Goal: Task Accomplishment & Management: Manage account settings

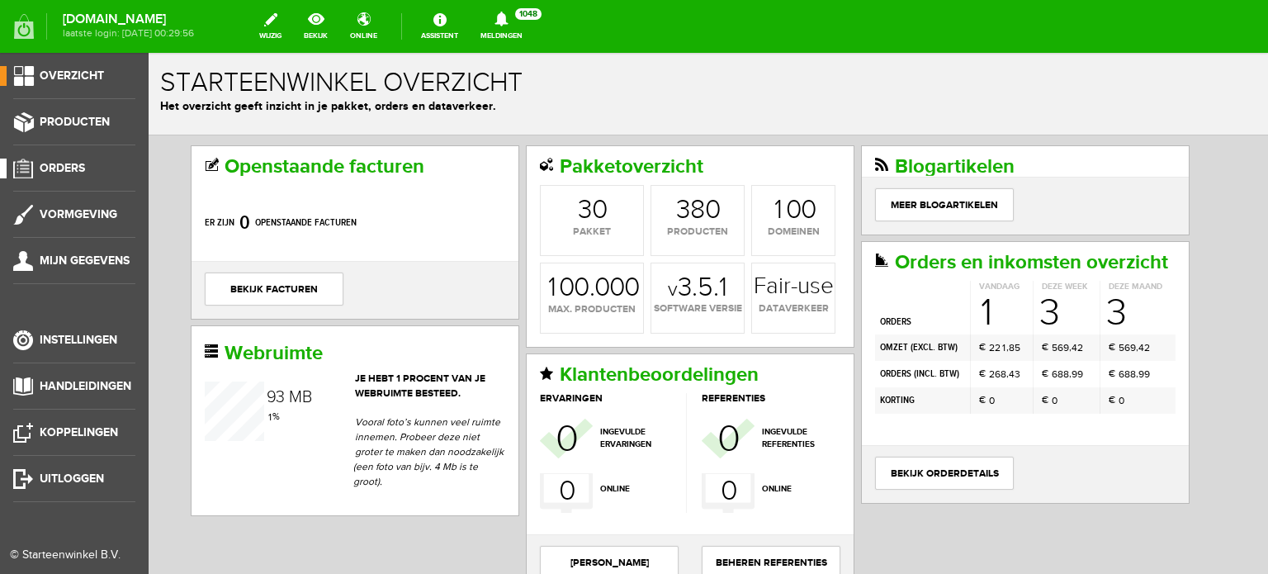
click at [73, 166] on span "Orders" at bounding box center [62, 168] width 45 height 14
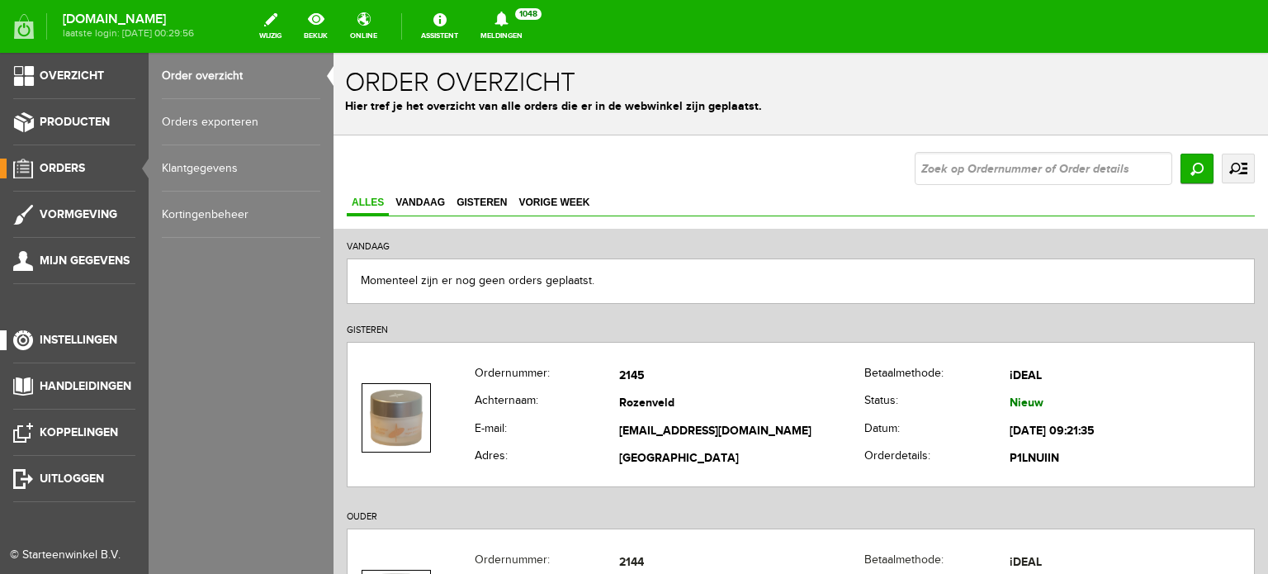
click at [91, 342] on span "Instellingen" at bounding box center [79, 340] width 78 height 14
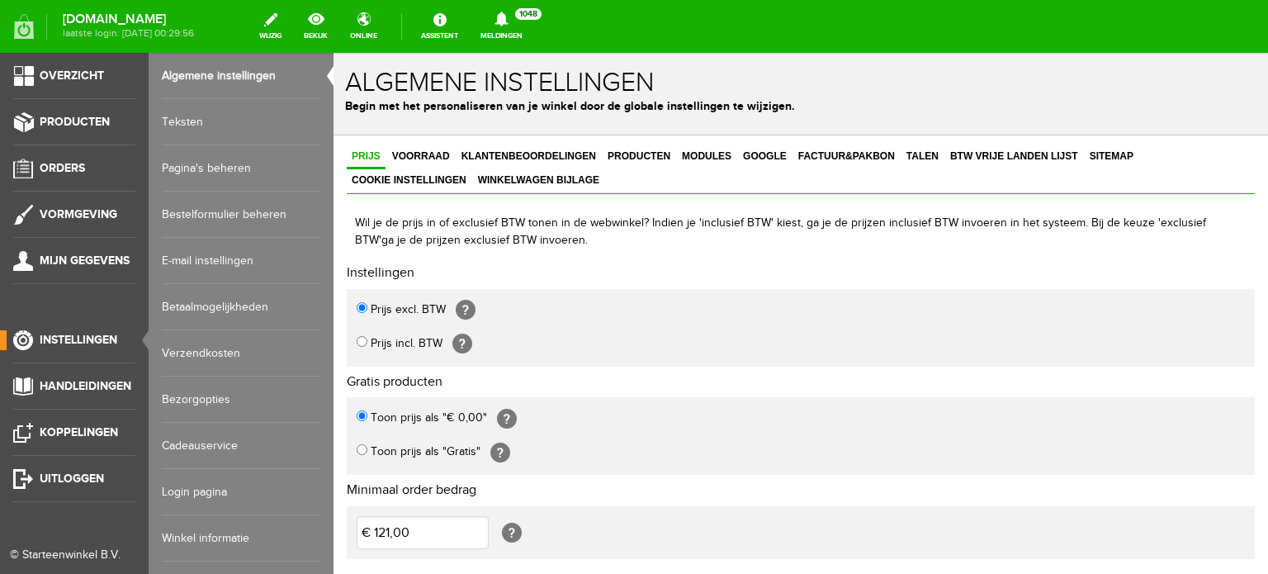
click at [203, 491] on link "Login pagina" at bounding box center [241, 492] width 159 height 46
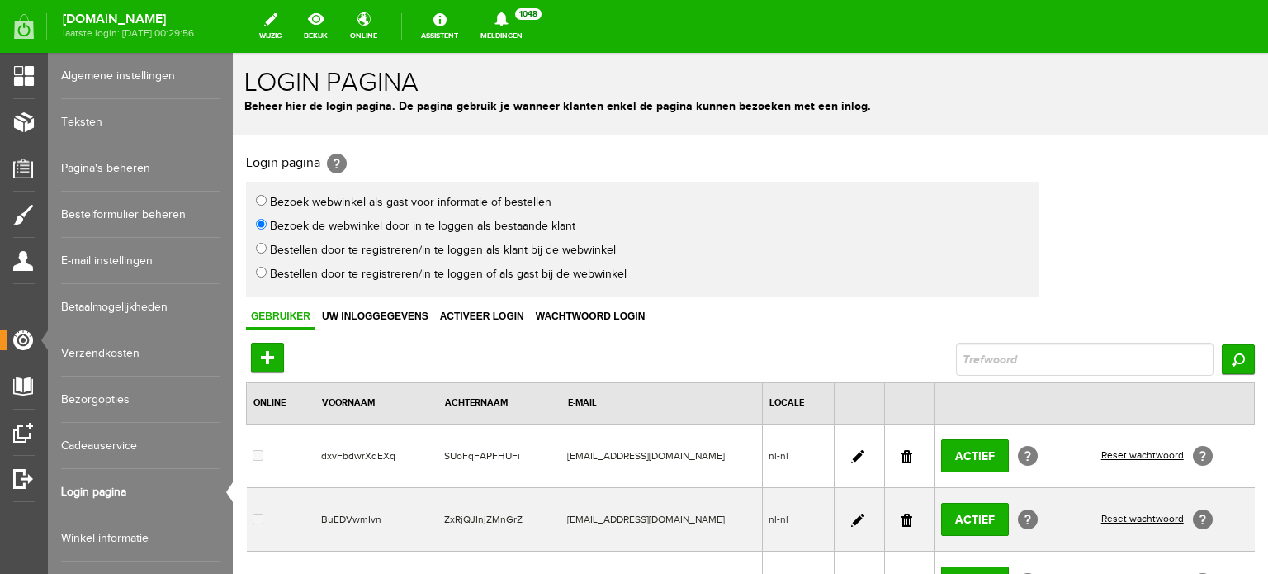
click at [902, 450] on link at bounding box center [907, 456] width 11 height 13
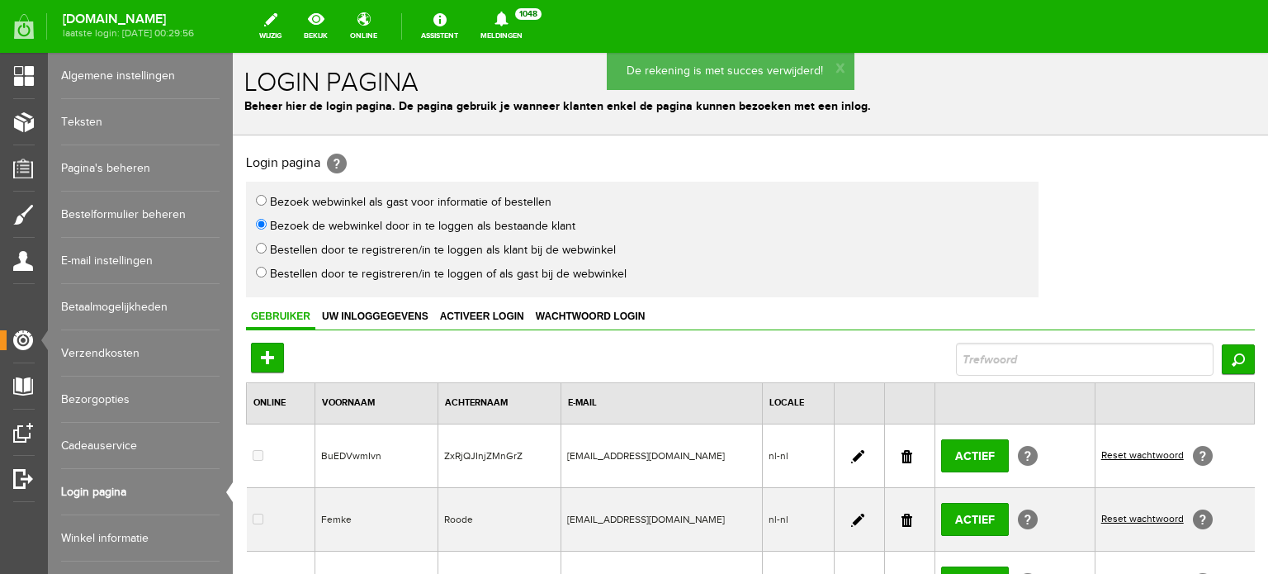
drag, startPoint x: 897, startPoint y: 455, endPoint x: 687, endPoint y: 69, distance: 440.0
click at [902, 455] on link at bounding box center [907, 456] width 11 height 13
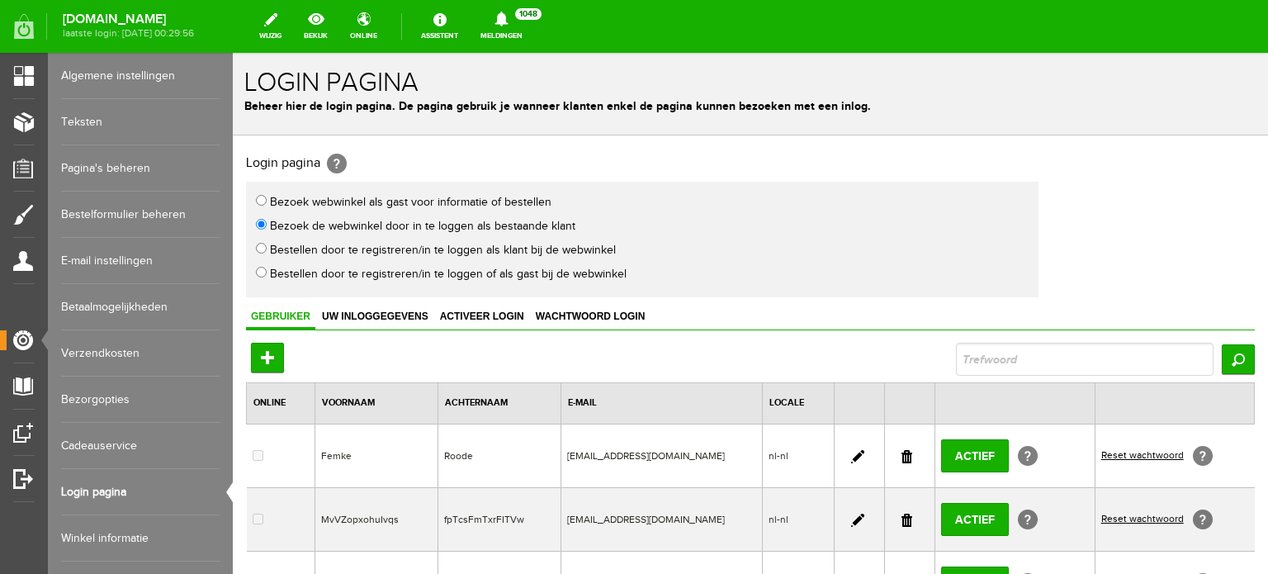
click at [902, 518] on link at bounding box center [907, 520] width 11 height 13
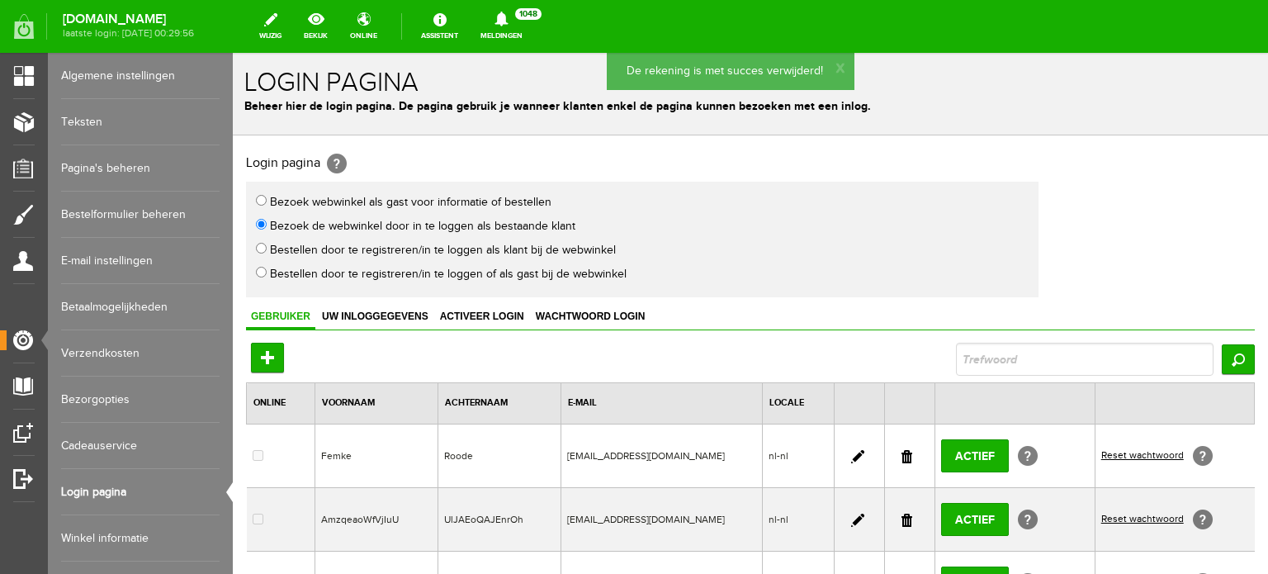
click at [903, 518] on link at bounding box center [907, 520] width 11 height 13
click at [902, 519] on link at bounding box center [907, 520] width 11 height 13
click at [902, 518] on link at bounding box center [907, 520] width 11 height 13
click at [851, 452] on link at bounding box center [857, 456] width 13 height 13
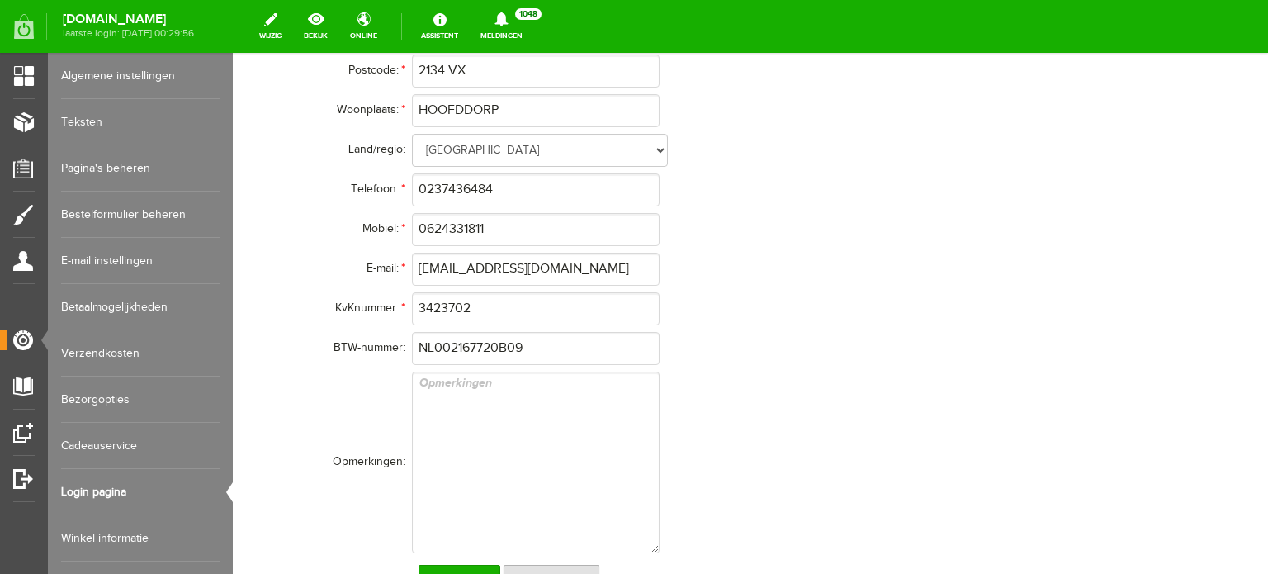
scroll to position [727, 0]
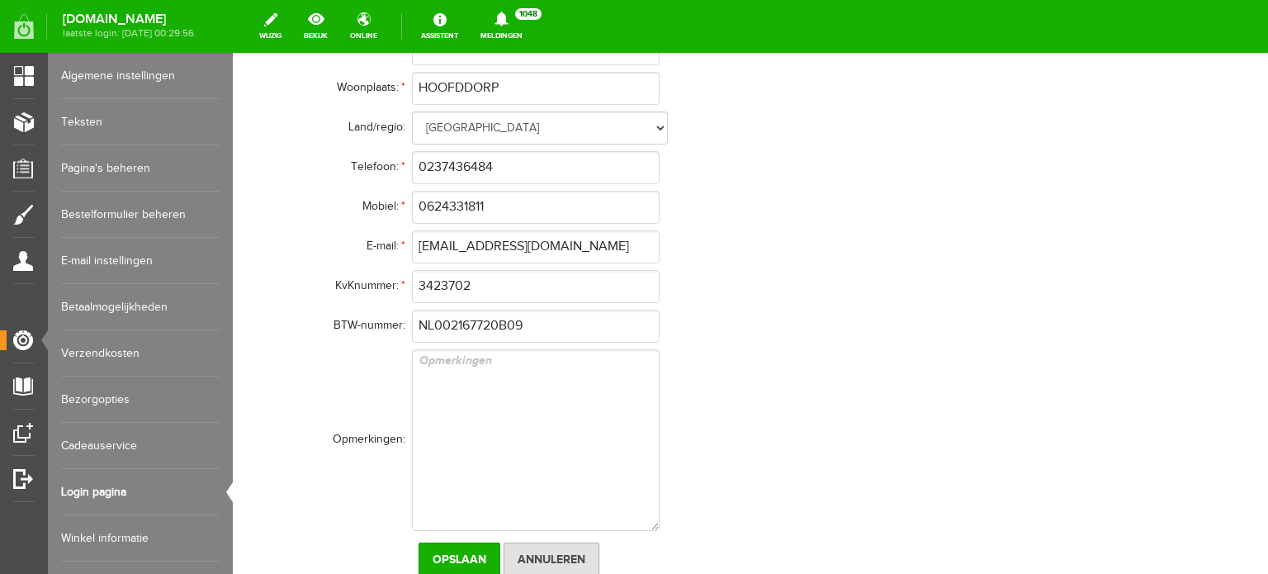
click at [1215, 434] on div "Bedrijfsnaam: * Femke Schoonheidsverzorging/Pedicure Voornaam: * [PERSON_NAME] …" at bounding box center [751, 174] width 1008 height 827
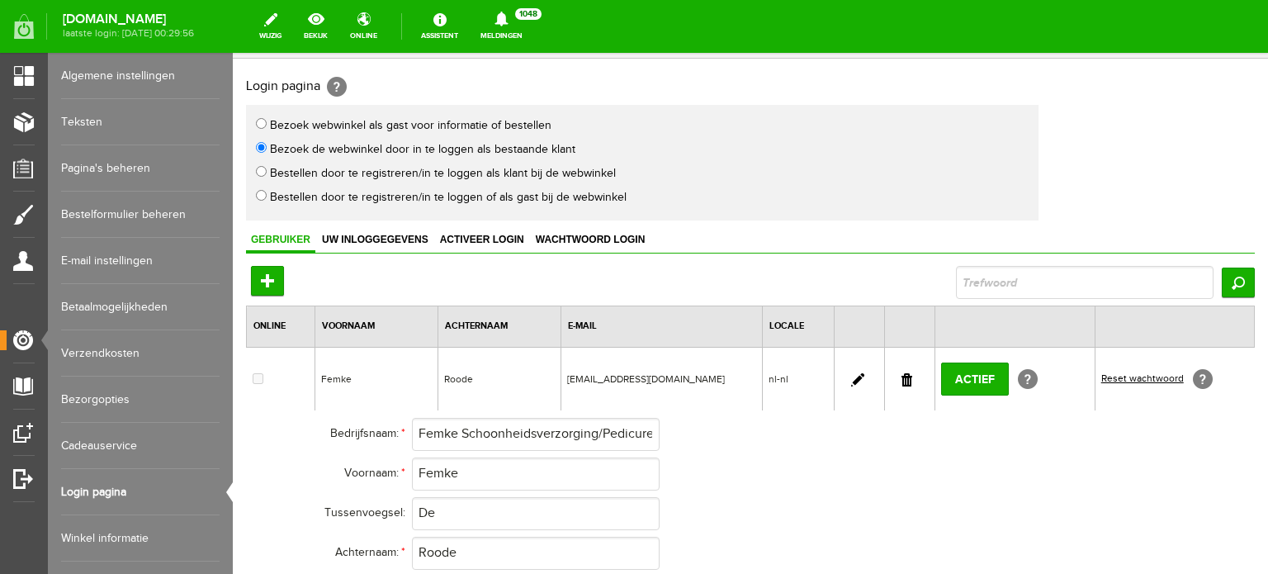
scroll to position [0, 0]
